Goal: Task Accomplishment & Management: Manage account settings

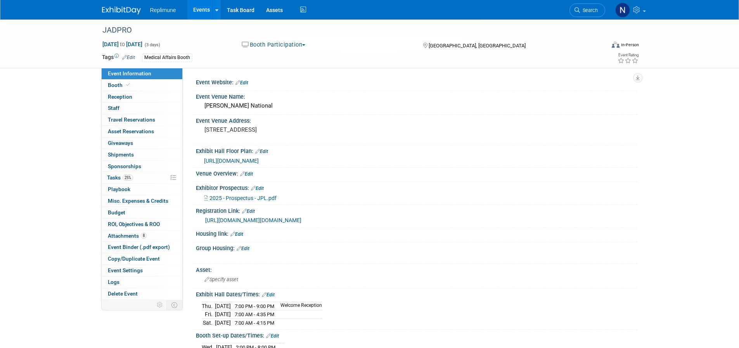
click at [201, 6] on link "Events" at bounding box center [201, 9] width 28 height 19
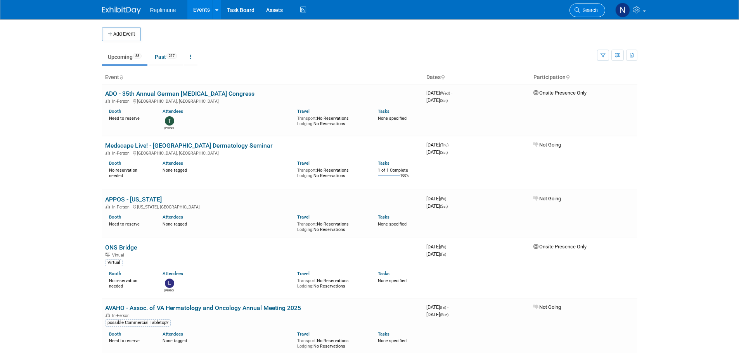
click at [585, 7] on span "Search" at bounding box center [589, 10] width 18 height 6
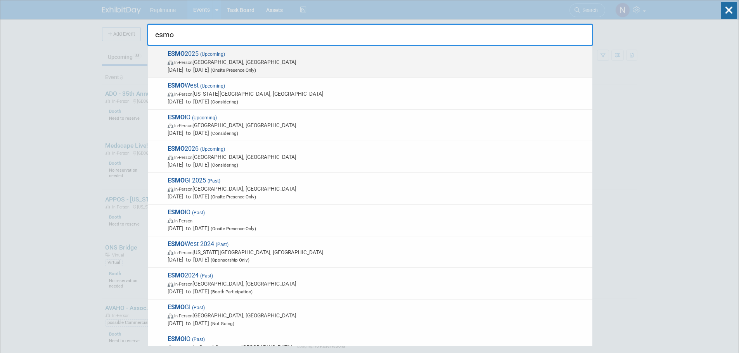
type input "esmo"
click at [215, 61] on span "In-Person Berlin, Germany" at bounding box center [378, 62] width 421 height 8
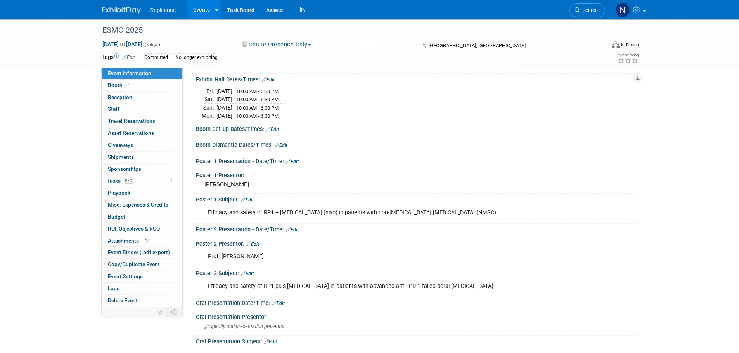
scroll to position [233, 0]
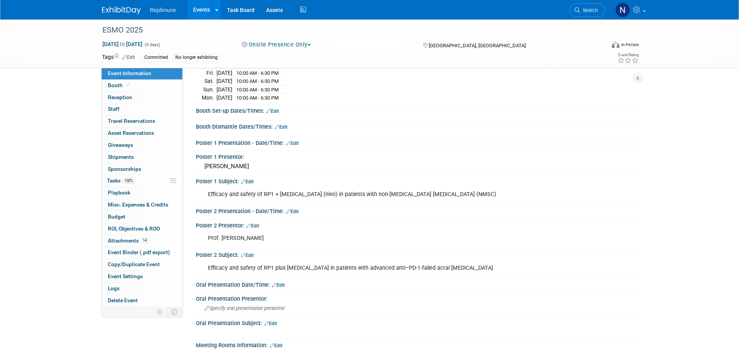
click at [294, 146] on link "Edit" at bounding box center [292, 143] width 13 height 5
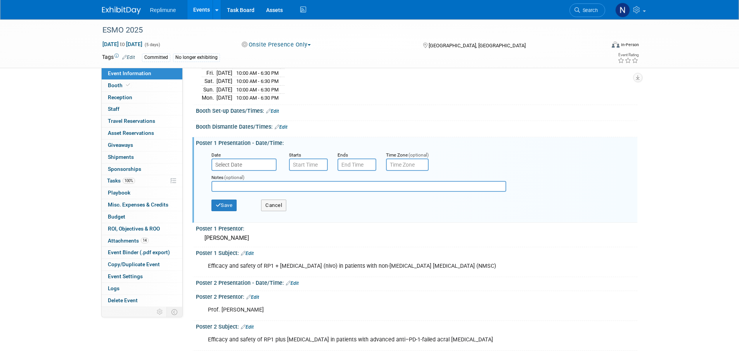
click at [255, 171] on input "text" at bounding box center [243, 165] width 65 height 12
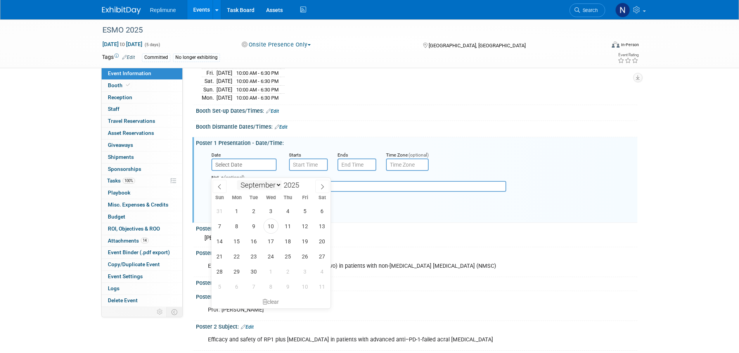
click at [278, 186] on select "January February March April May June July August September October November De…" at bounding box center [259, 185] width 45 height 10
select select "9"
click at [237, 180] on select "January February March April May June July August September October November De…" at bounding box center [259, 185] width 45 height 10
click at [236, 256] on span "20" at bounding box center [236, 256] width 15 height 15
type input "Oct 20, 2025"
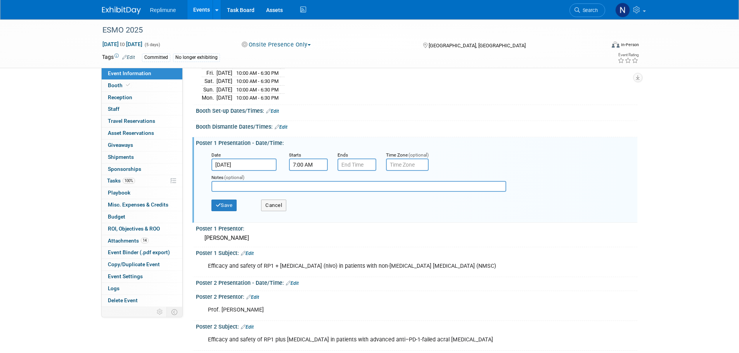
click at [309, 171] on input "7:00 AM" at bounding box center [308, 165] width 39 height 12
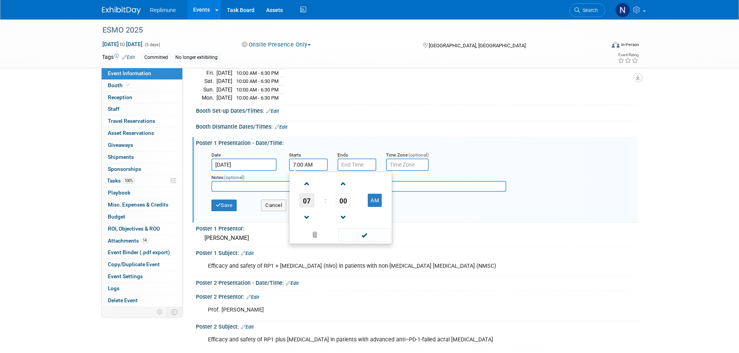
click at [309, 206] on span "07" at bounding box center [306, 201] width 15 height 14
click at [305, 191] on td "12" at bounding box center [303, 184] width 25 height 21
click at [371, 205] on button "AM" at bounding box center [375, 200] width 14 height 13
type input "12:00 PM"
click at [364, 171] on input "7:00 PM" at bounding box center [356, 165] width 39 height 12
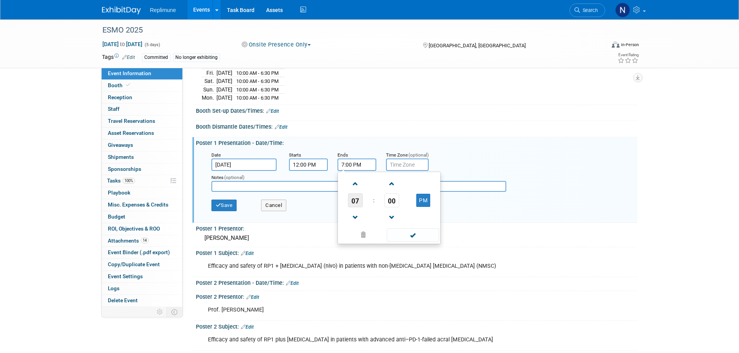
click at [353, 206] on span "07" at bounding box center [355, 201] width 15 height 14
click at [355, 189] on td "12" at bounding box center [351, 184] width 25 height 21
click at [391, 208] on span "00" at bounding box center [391, 201] width 15 height 14
click at [373, 232] on td "45" at bounding box center [376, 226] width 25 height 21
type input "12:45 PM"
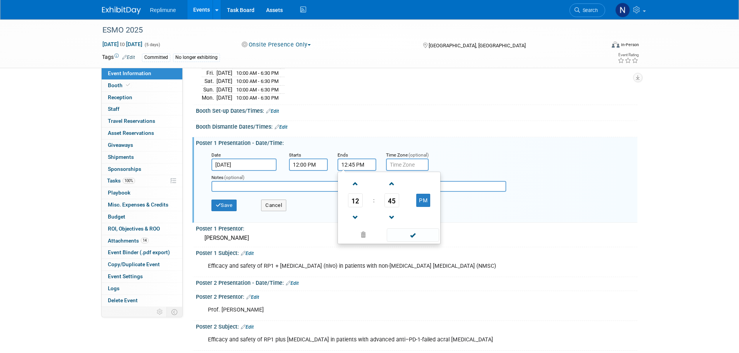
click at [465, 162] on div "Date Oct 20, 2025 Starts 12:00 PM Ends 12:45 PM 12 : 45 PM 12 01 02 03 04 05 06…" at bounding box center [418, 161] width 425 height 20
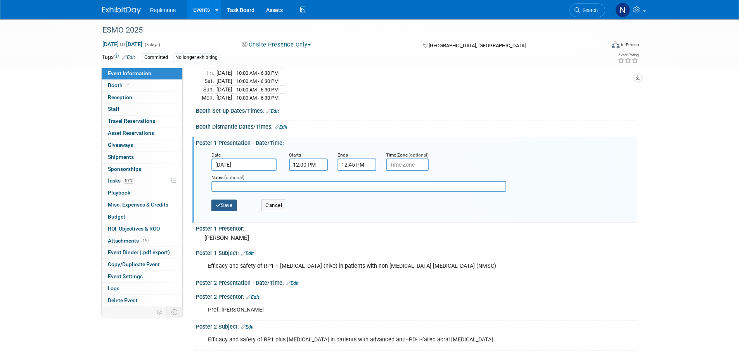
click at [224, 211] on button "Save" at bounding box center [224, 206] width 26 height 12
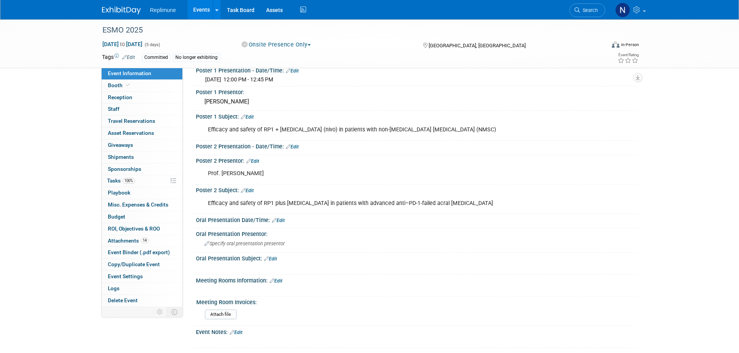
scroll to position [310, 0]
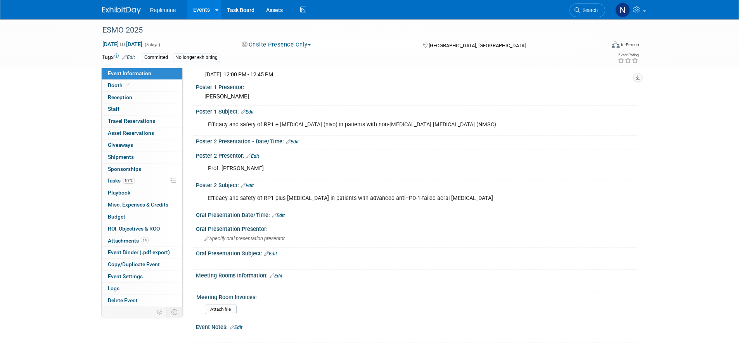
click at [294, 145] on link "Edit" at bounding box center [292, 141] width 13 height 5
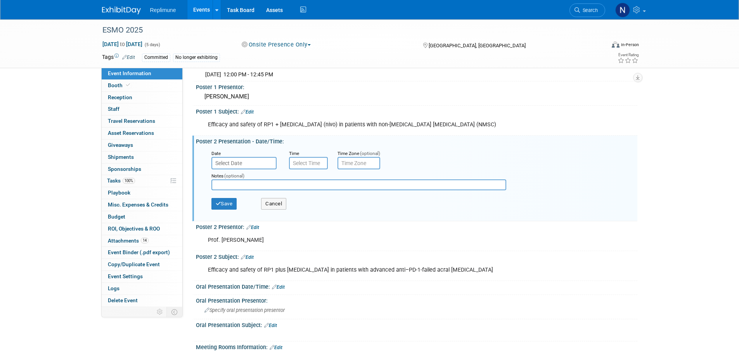
click at [238, 169] on input "text" at bounding box center [243, 163] width 65 height 12
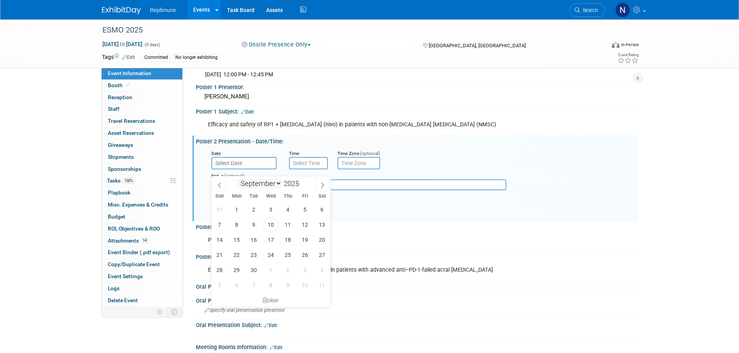
click at [258, 185] on select "January February March April May June July August September October November De…" at bounding box center [259, 184] width 45 height 10
select select "9"
click at [237, 179] on select "January February March April May June July August September October November De…" at bounding box center [259, 184] width 45 height 10
click at [235, 256] on span "20" at bounding box center [236, 254] width 15 height 15
type input "Oct 20, 2025"
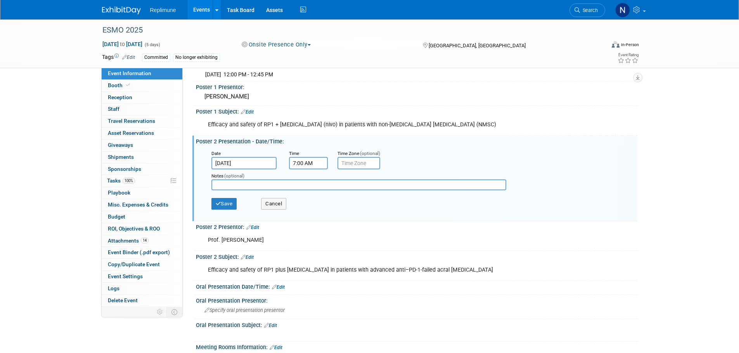
click at [304, 170] on input "7:00 AM" at bounding box center [308, 163] width 39 height 12
click at [305, 204] on span "07" at bounding box center [306, 199] width 15 height 14
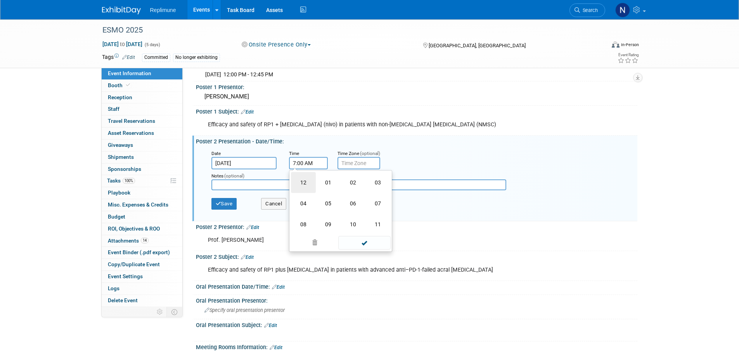
click at [304, 188] on td "12" at bounding box center [303, 182] width 25 height 21
click at [369, 204] on button "AM" at bounding box center [375, 198] width 14 height 13
type input "12:00 PM"
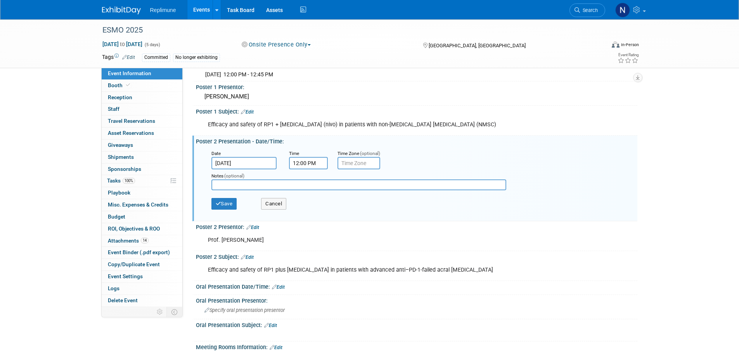
click at [359, 170] on input "text" at bounding box center [358, 163] width 43 height 12
click at [341, 170] on input "text" at bounding box center [358, 163] width 43 height 12
click at [223, 209] on button "Save" at bounding box center [224, 204] width 26 height 12
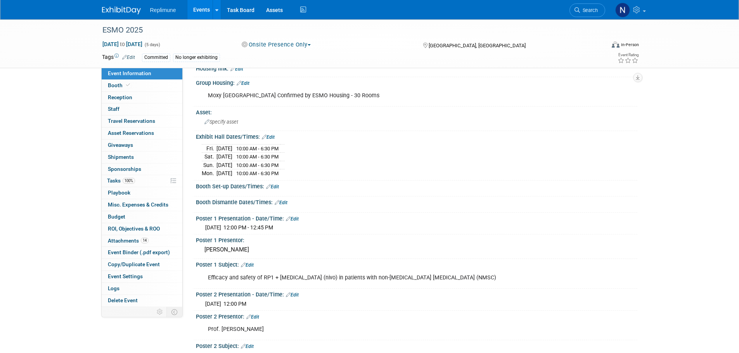
scroll to position [155, 0]
click at [197, 6] on link "Events" at bounding box center [201, 9] width 28 height 19
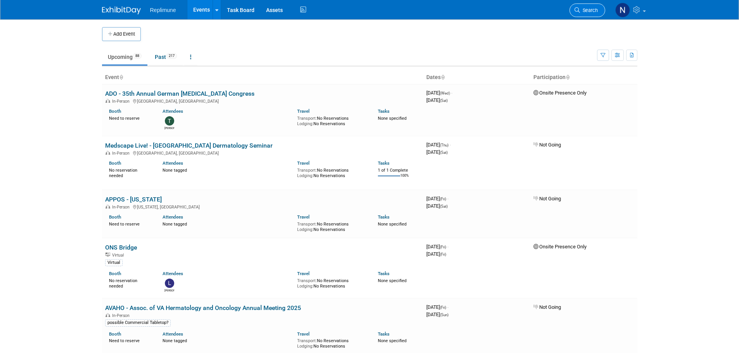
click at [597, 11] on link "Search" at bounding box center [587, 10] width 36 height 14
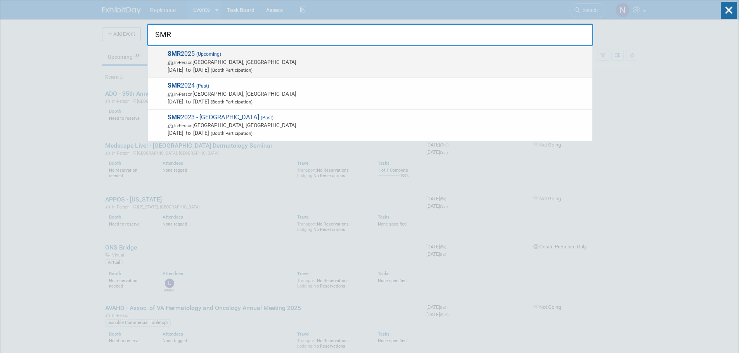
type input "SMR"
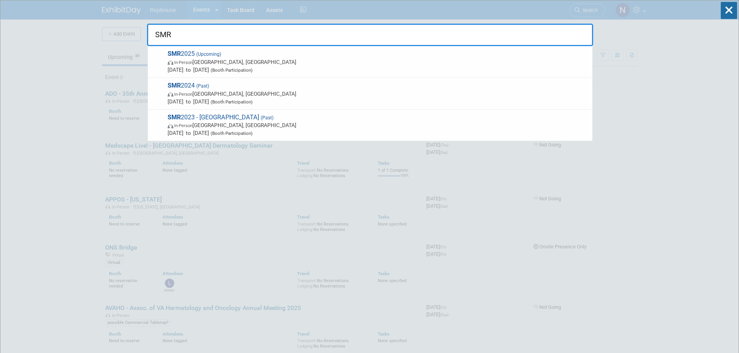
click at [199, 55] on span "(Upcoming)" at bounding box center [208, 54] width 26 height 5
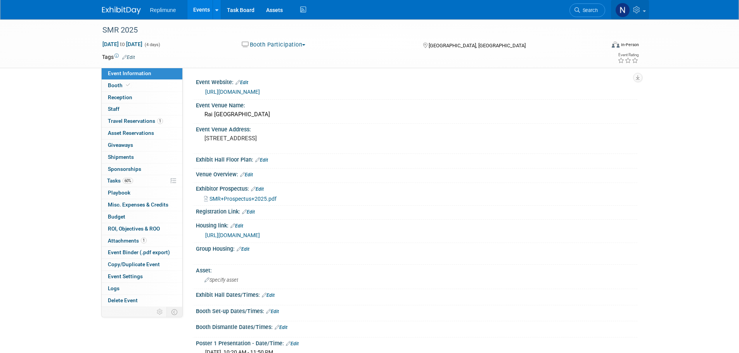
click at [638, 9] on icon at bounding box center [637, 9] width 9 height 7
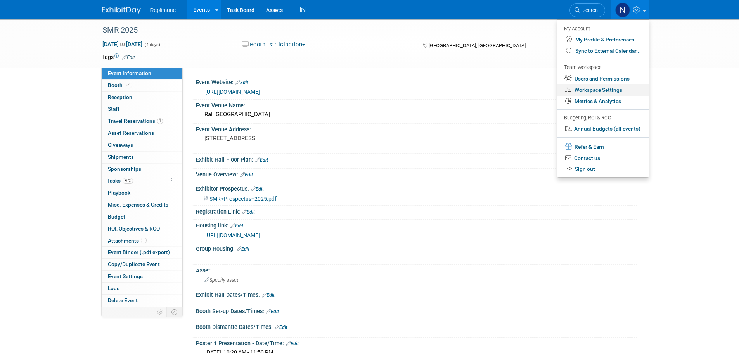
click at [585, 92] on link "Workspace Settings" at bounding box center [602, 90] width 91 height 11
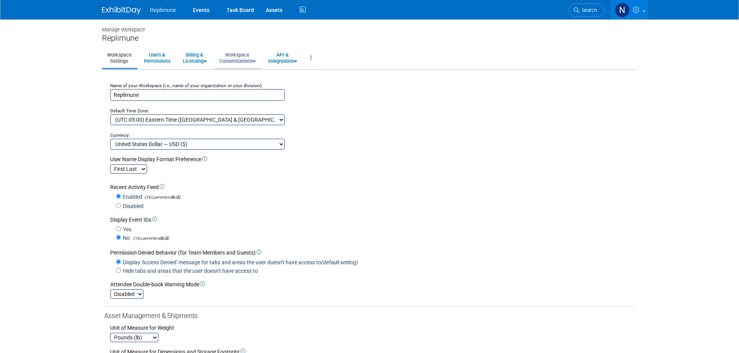
click at [240, 61] on link "Workspace Customizations" at bounding box center [237, 57] width 47 height 19
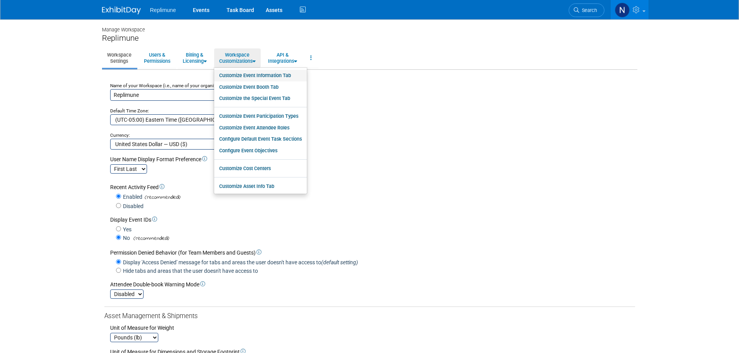
click at [247, 78] on link "Customize Event Information Tab" at bounding box center [260, 76] width 93 height 12
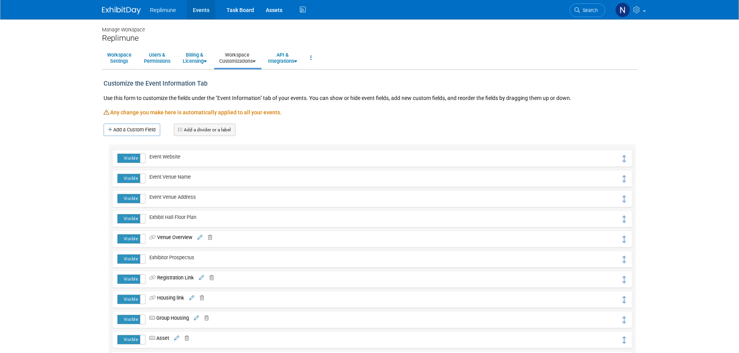
click at [198, 9] on link "Events" at bounding box center [201, 9] width 28 height 19
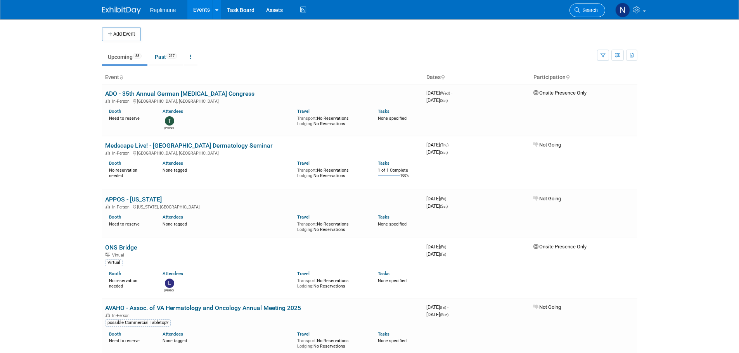
click at [583, 11] on span "Search" at bounding box center [589, 10] width 18 height 6
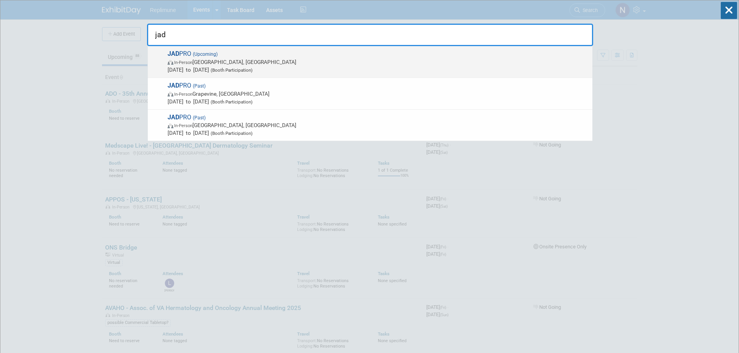
type input "jad"
click at [198, 61] on span "In-Person Forest Heights, MD" at bounding box center [378, 62] width 421 height 8
